Goal: Task Accomplishment & Management: Complete application form

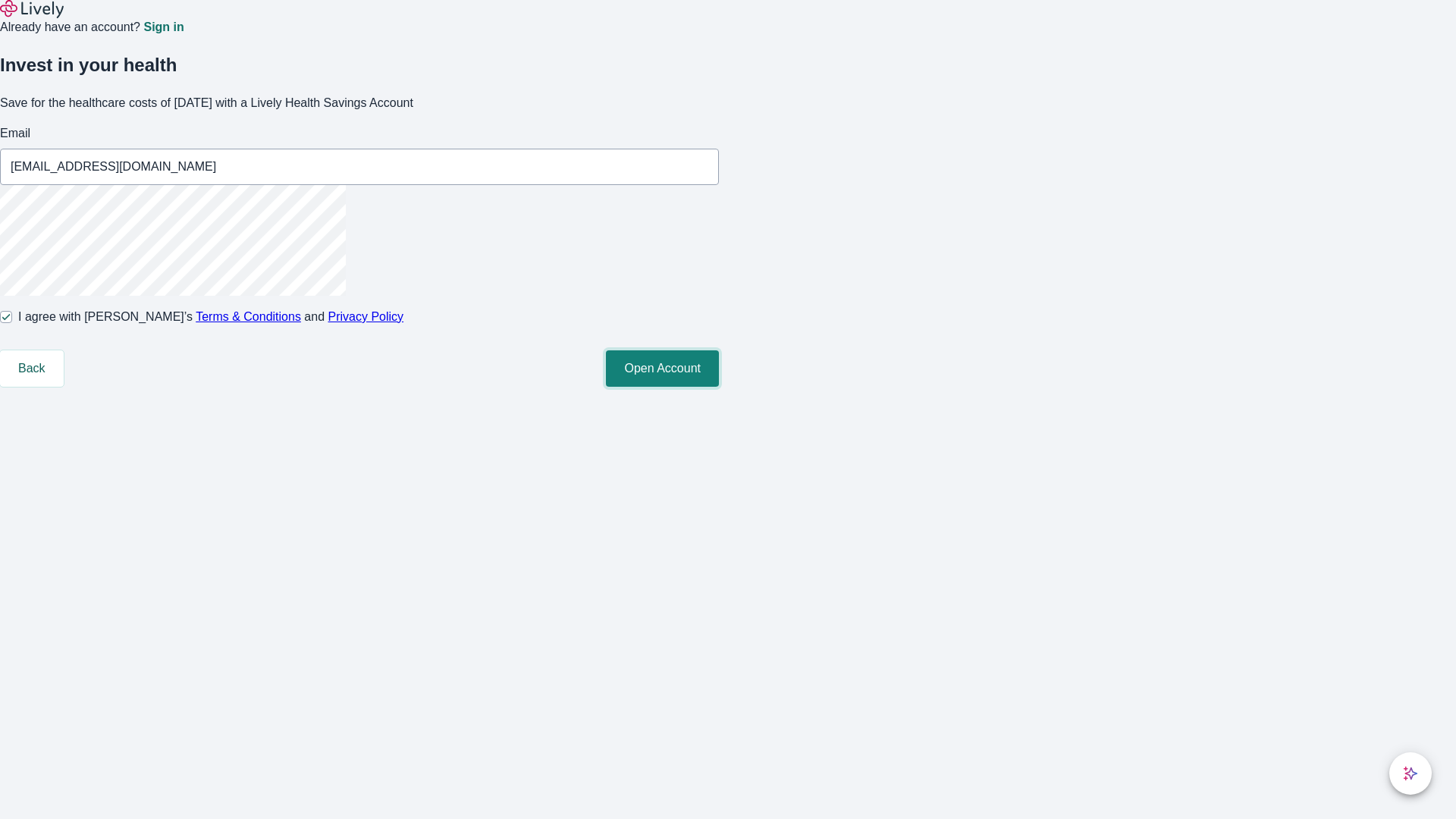
click at [719, 387] on button "Open Account" at bounding box center [662, 368] width 113 height 36
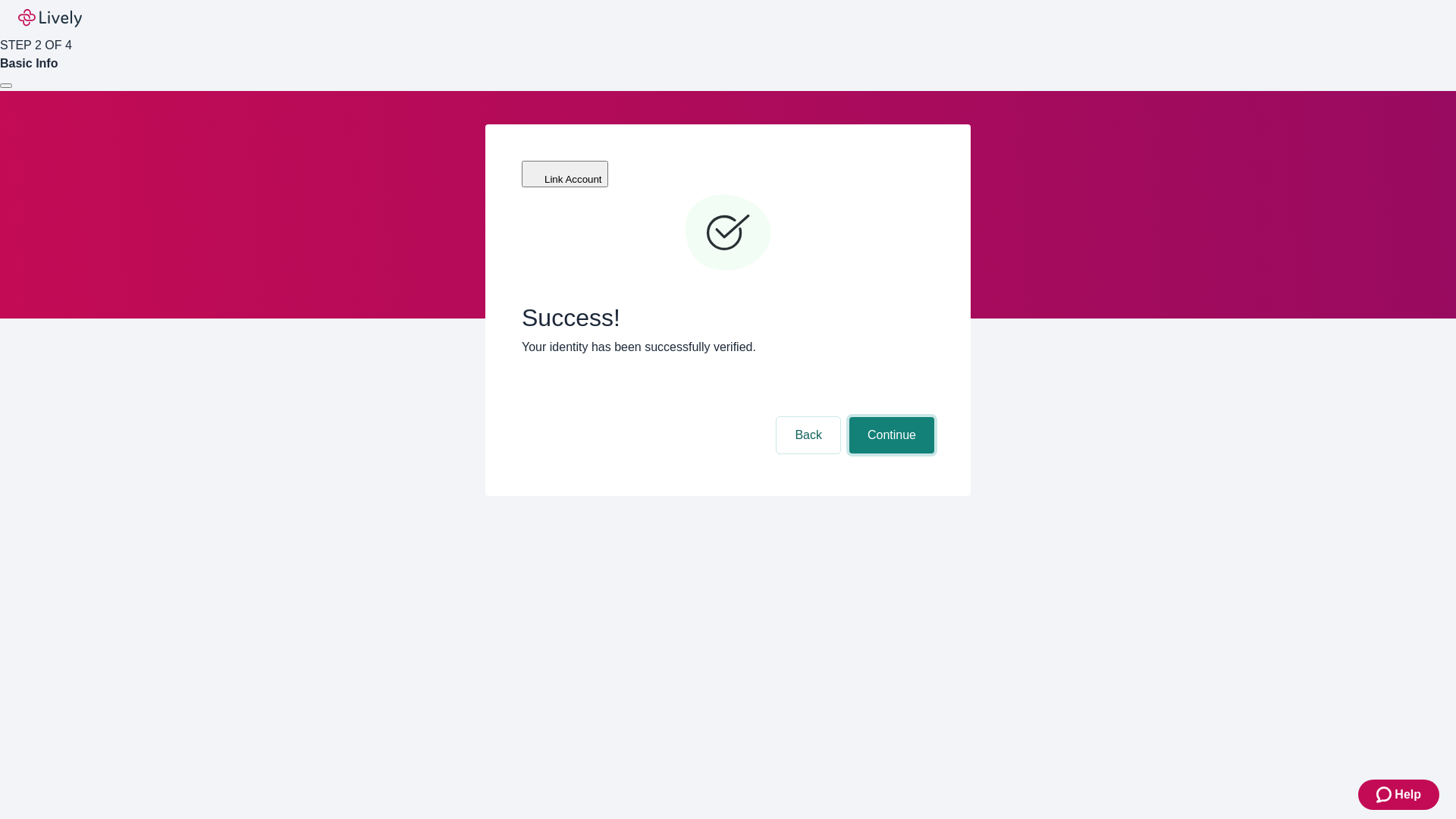
click at [889, 417] on button "Continue" at bounding box center [892, 435] width 85 height 36
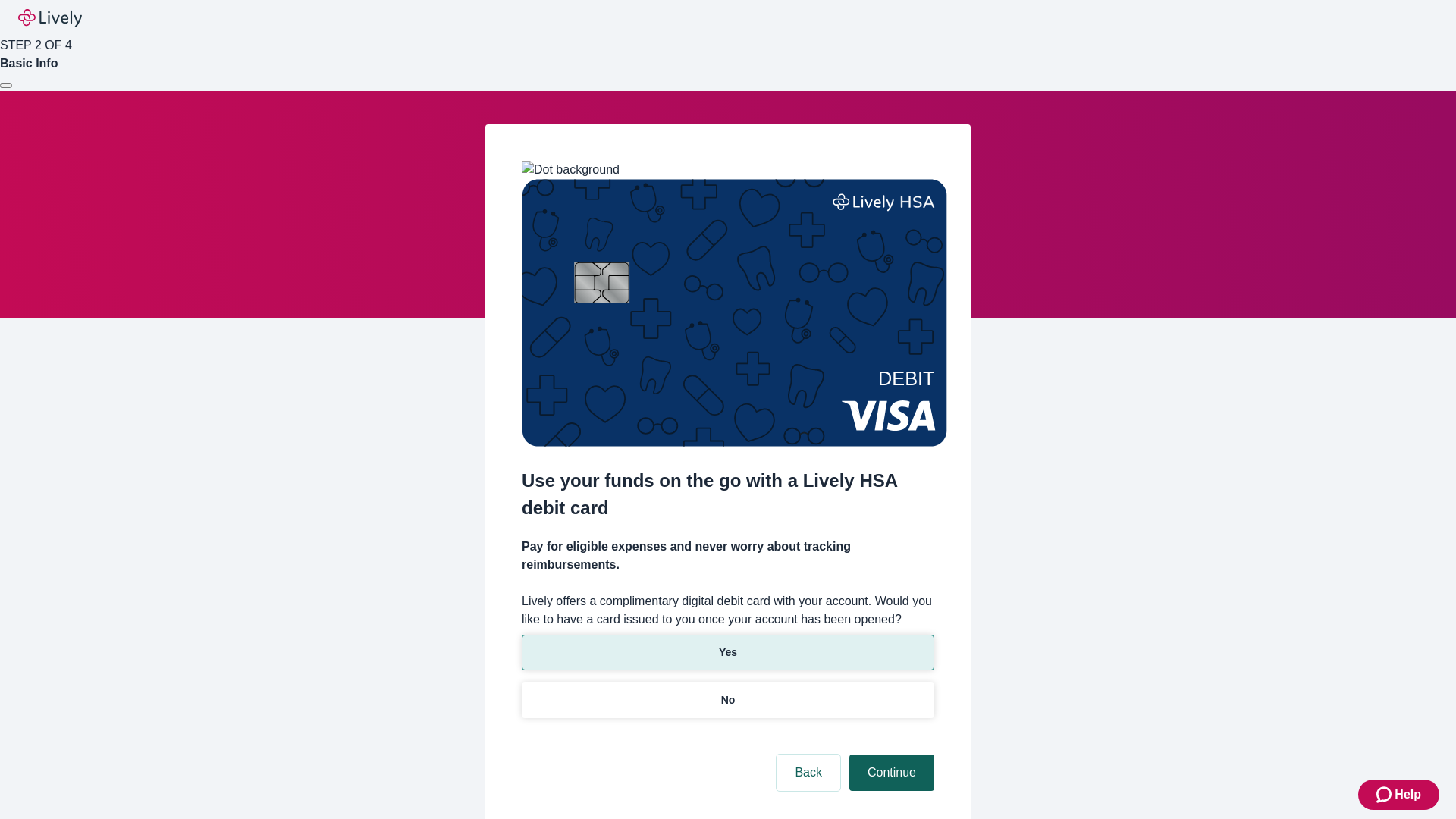
click at [727, 692] on p "No" at bounding box center [728, 700] width 14 height 16
click at [889, 754] on button "Continue" at bounding box center [892, 772] width 85 height 36
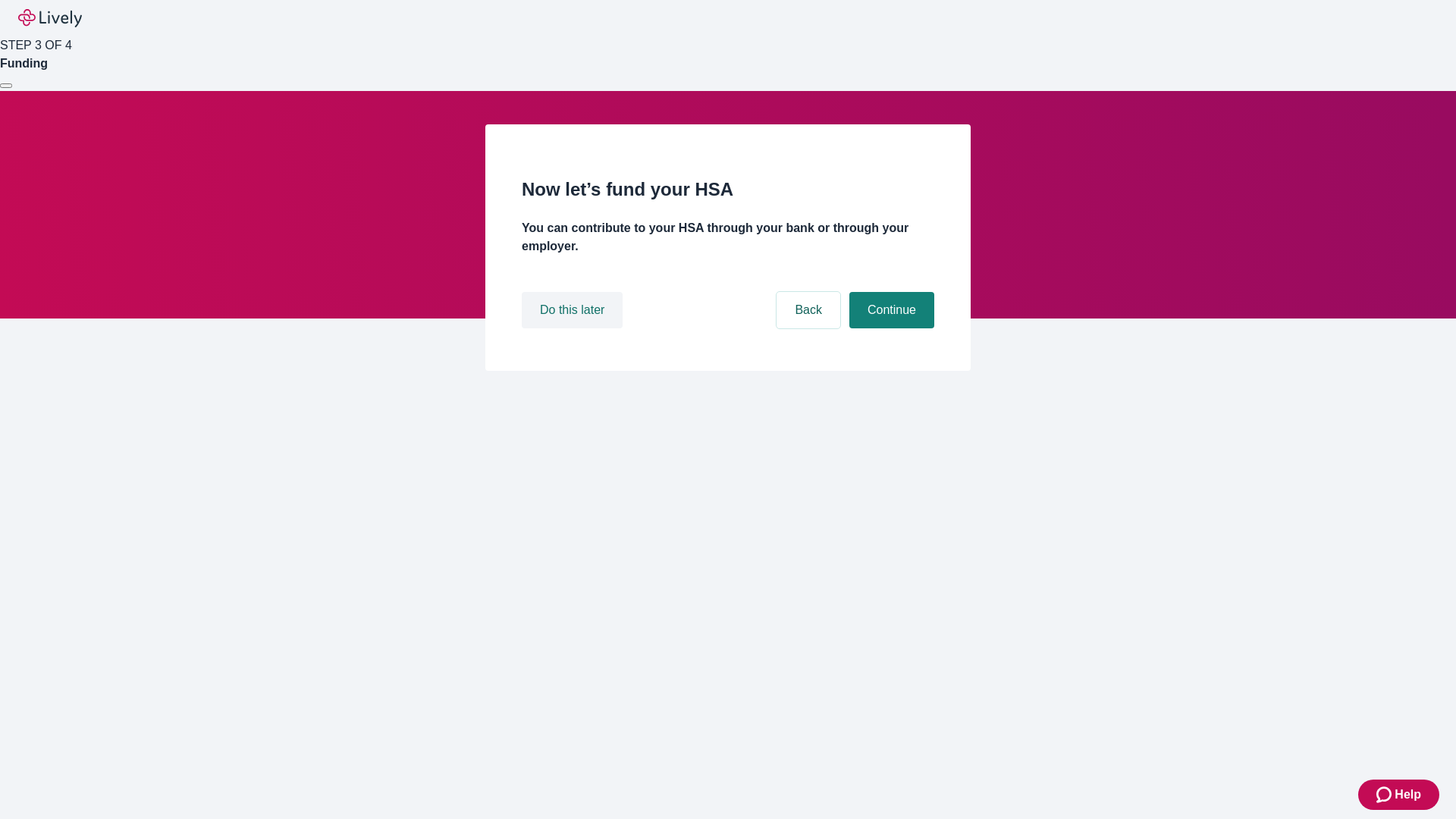
click at [574, 328] on button "Do this later" at bounding box center [572, 310] width 101 height 36
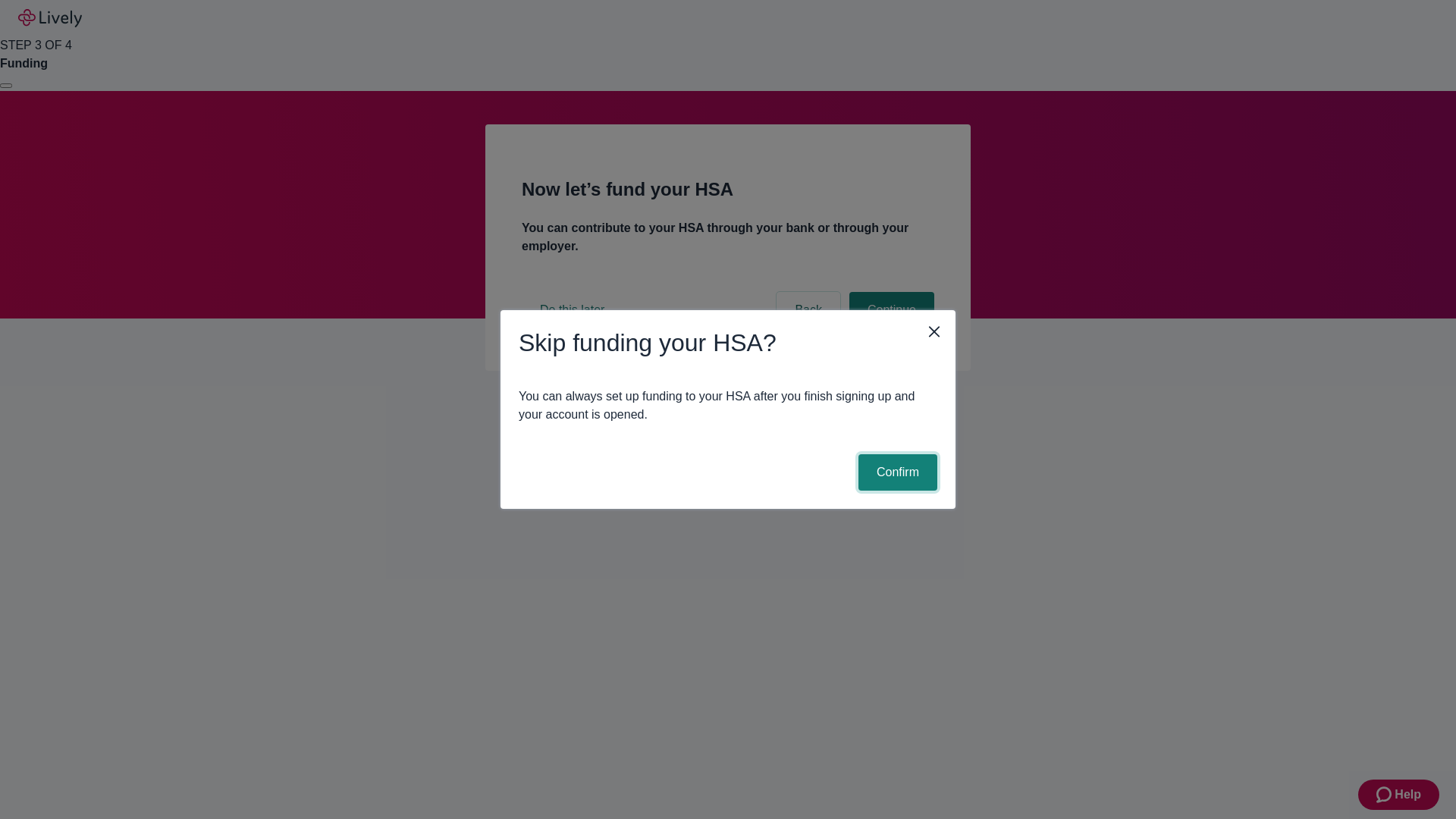
click at [895, 472] on button "Confirm" at bounding box center [897, 472] width 79 height 36
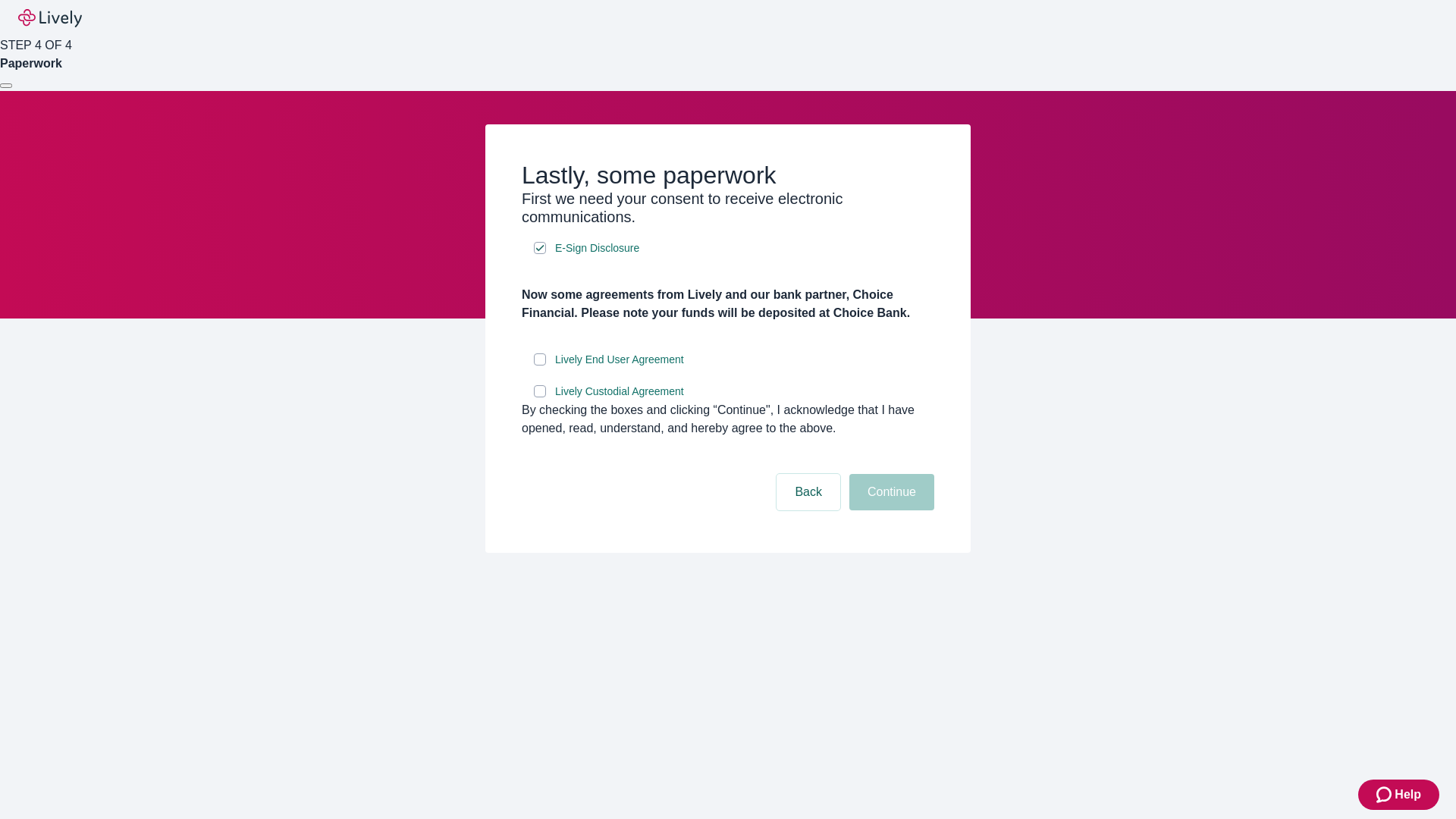
click at [540, 366] on input "Lively End User Agreement" at bounding box center [540, 359] width 12 height 12
checkbox input "true"
click at [540, 398] on input "Lively Custodial Agreement" at bounding box center [540, 391] width 12 height 12
checkbox input "true"
click at [889, 510] on button "Continue" at bounding box center [892, 491] width 85 height 36
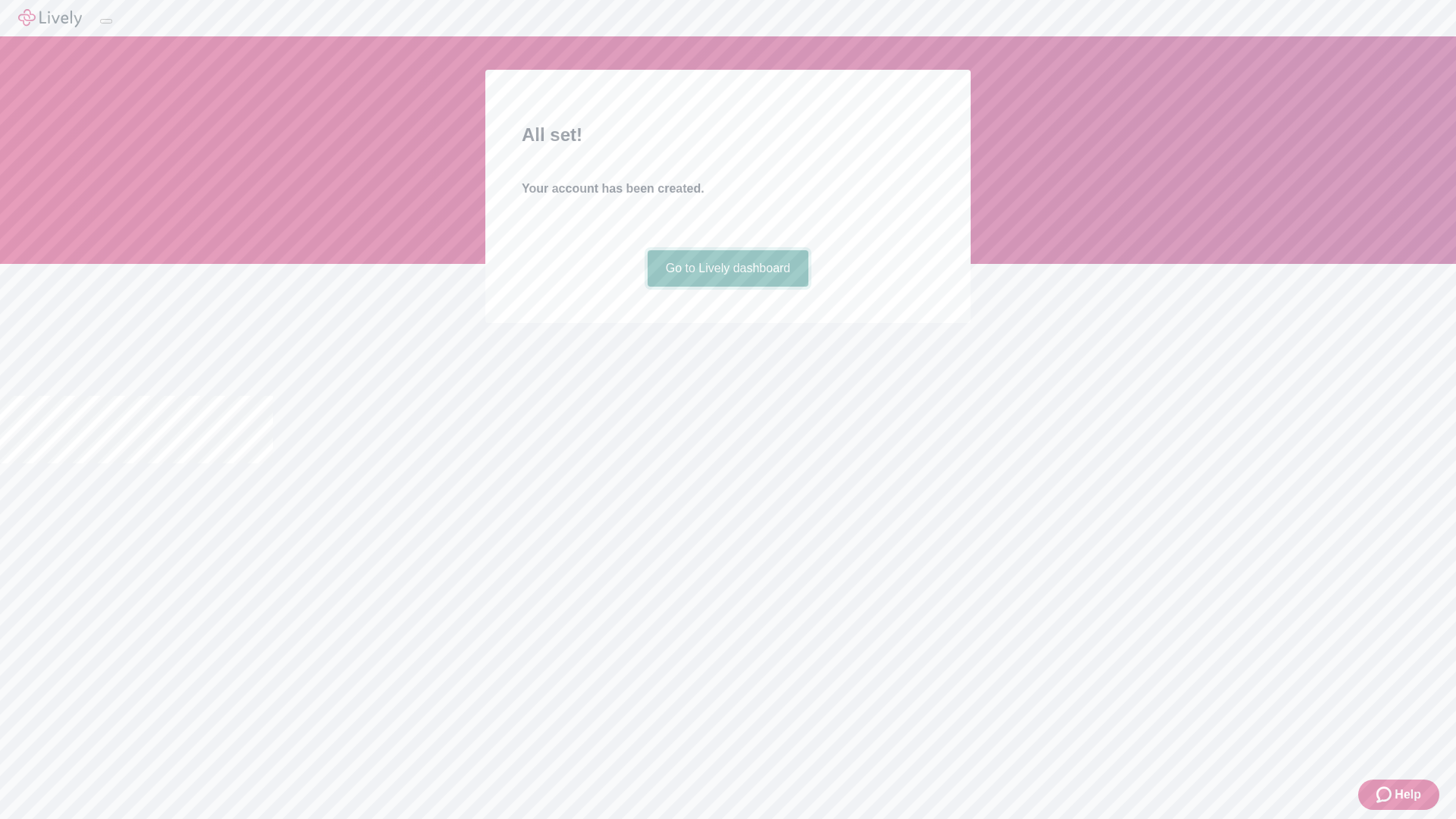
click at [727, 287] on link "Go to Lively dashboard" at bounding box center [728, 268] width 161 height 36
